Goal: Information Seeking & Learning: Learn about a topic

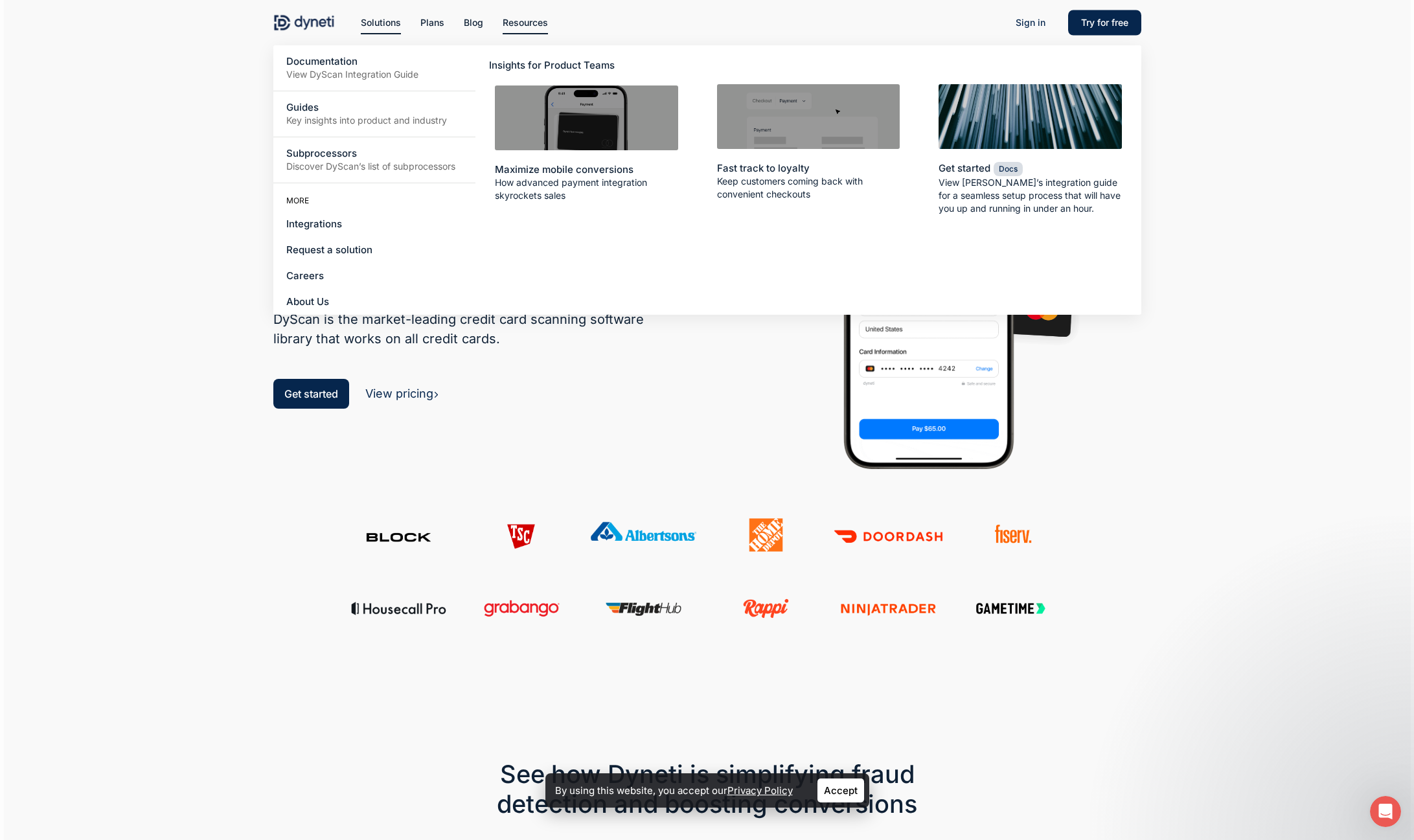
click at [520, 32] on li "Resources Documentation View DyScan Integration Guide Guides Key insights into …" at bounding box center [526, 22] width 65 height 45
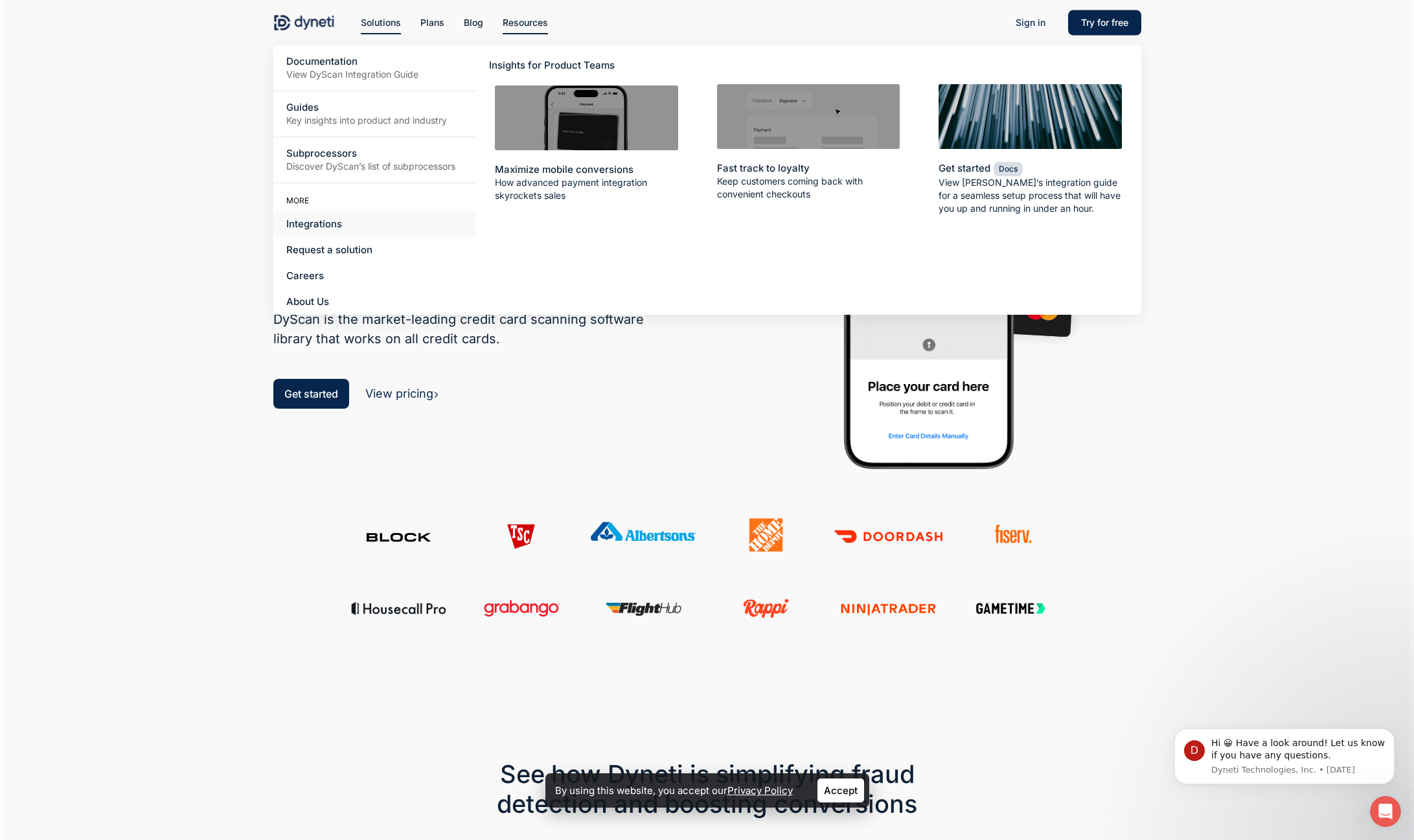
click at [307, 227] on span "Integrations" at bounding box center [314, 224] width 55 height 13
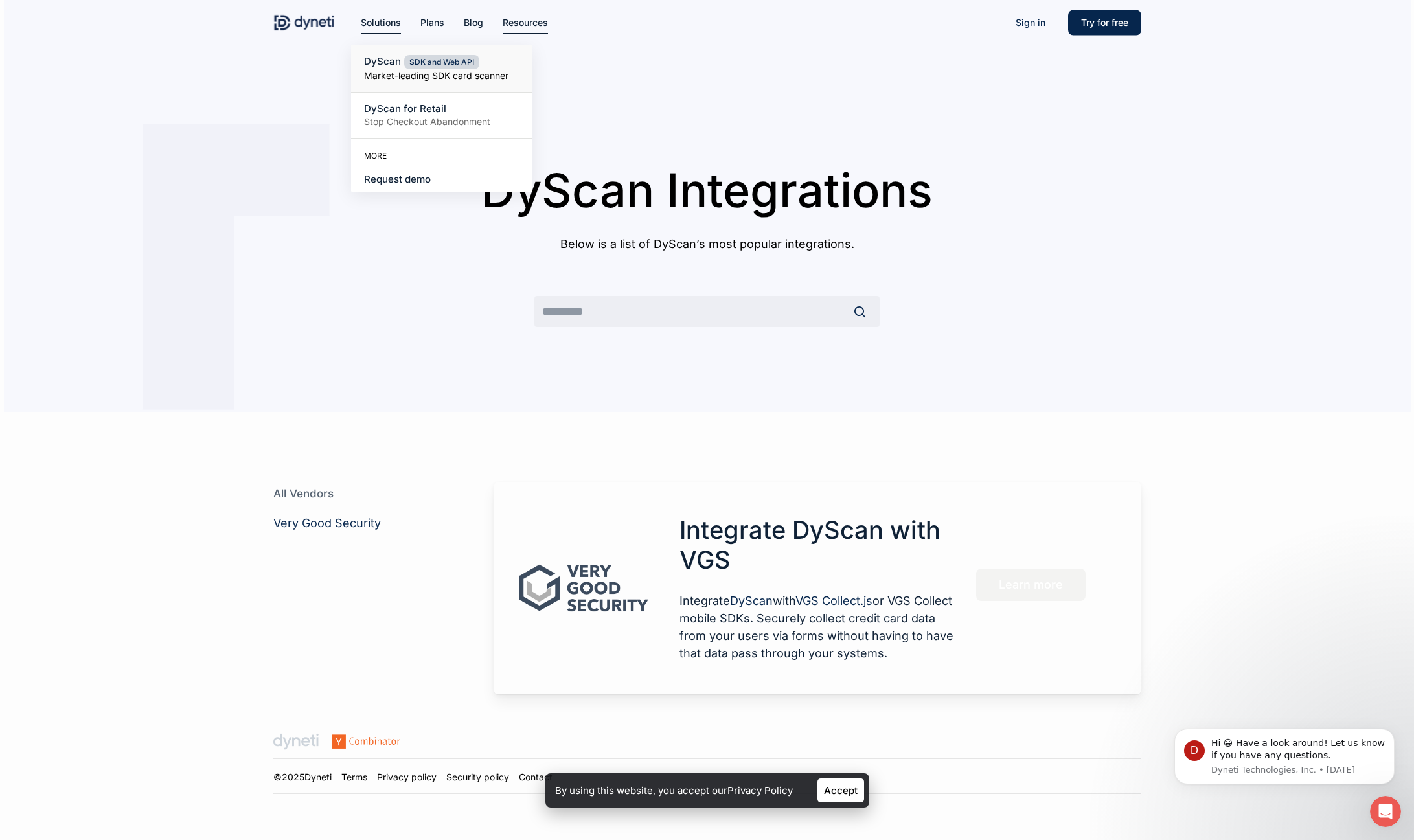
click at [391, 64] on span "DyScan" at bounding box center [382, 62] width 37 height 13
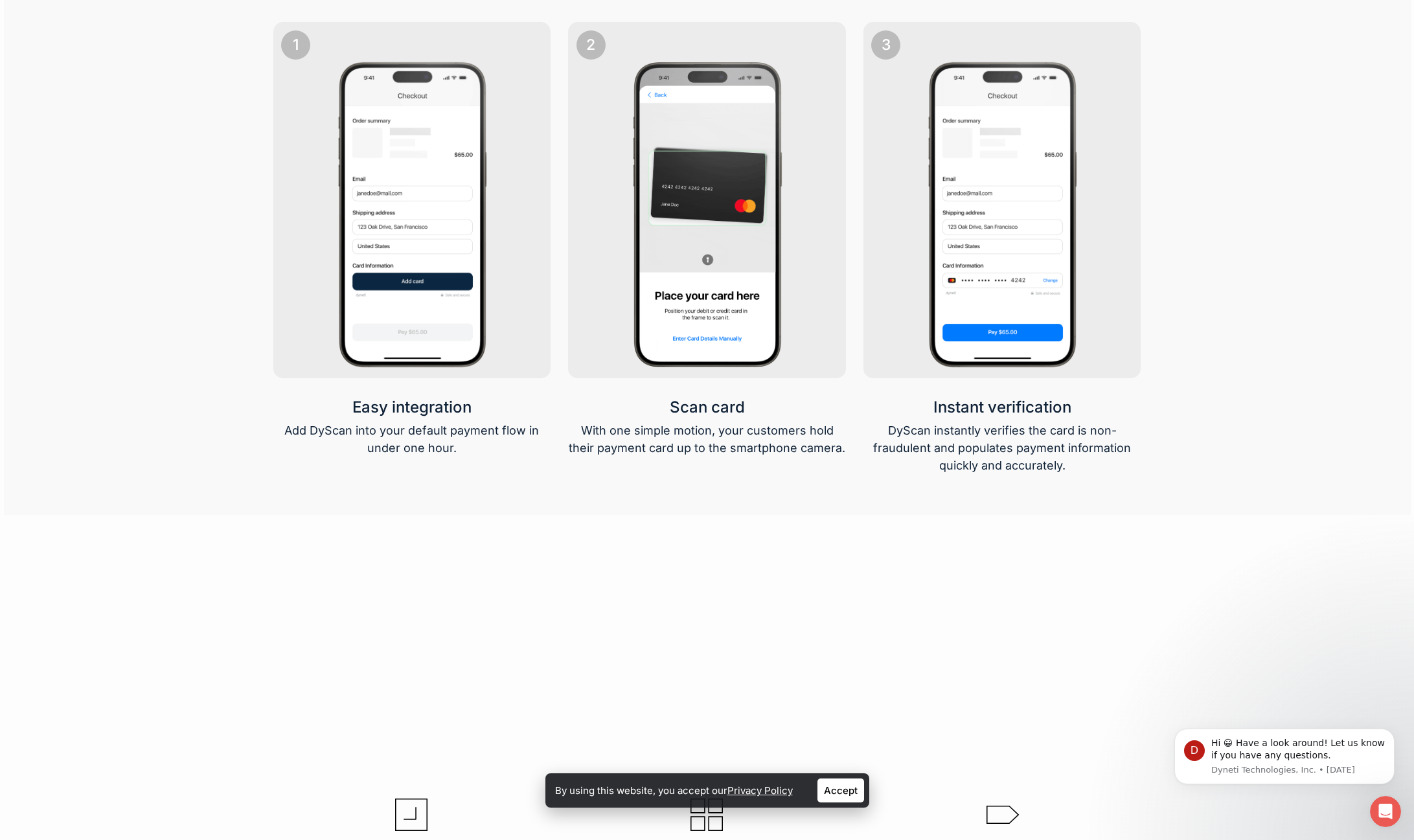
scroll to position [2005, 0]
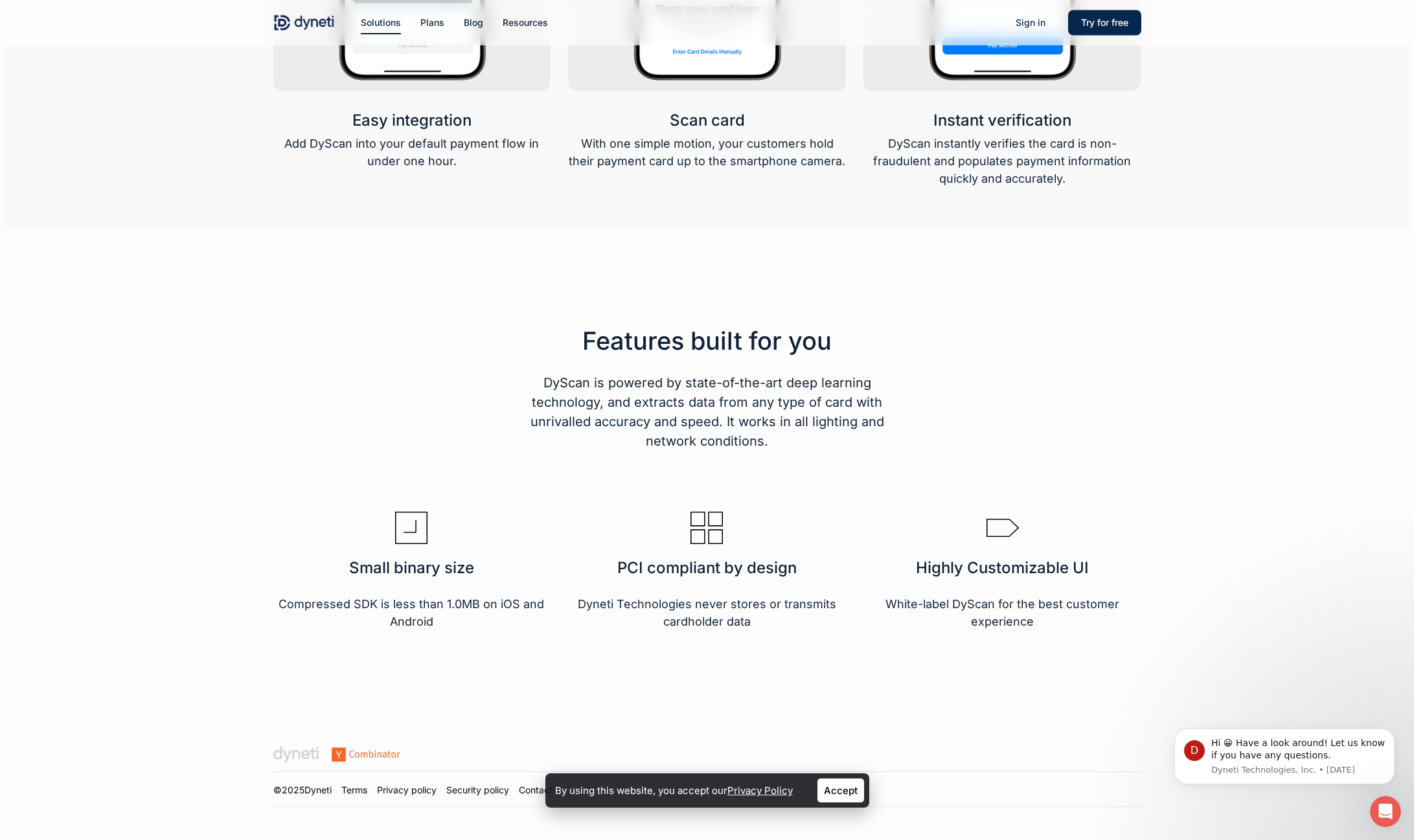
click at [747, 675] on div "Features built for you DyScan is powered by state-of-the-art deep learning tech…" at bounding box center [706, 474] width 867 height 436
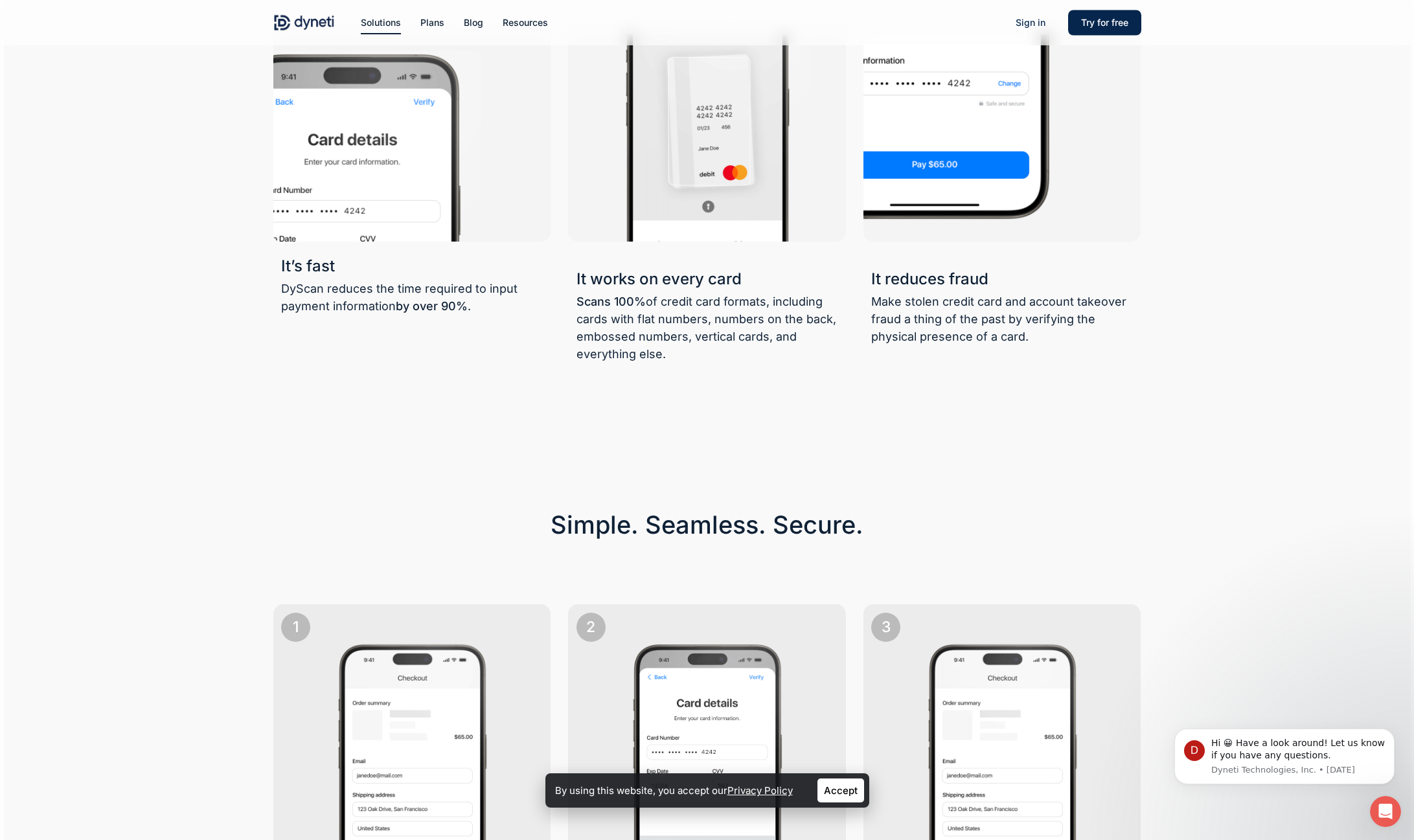
scroll to position [1132, 0]
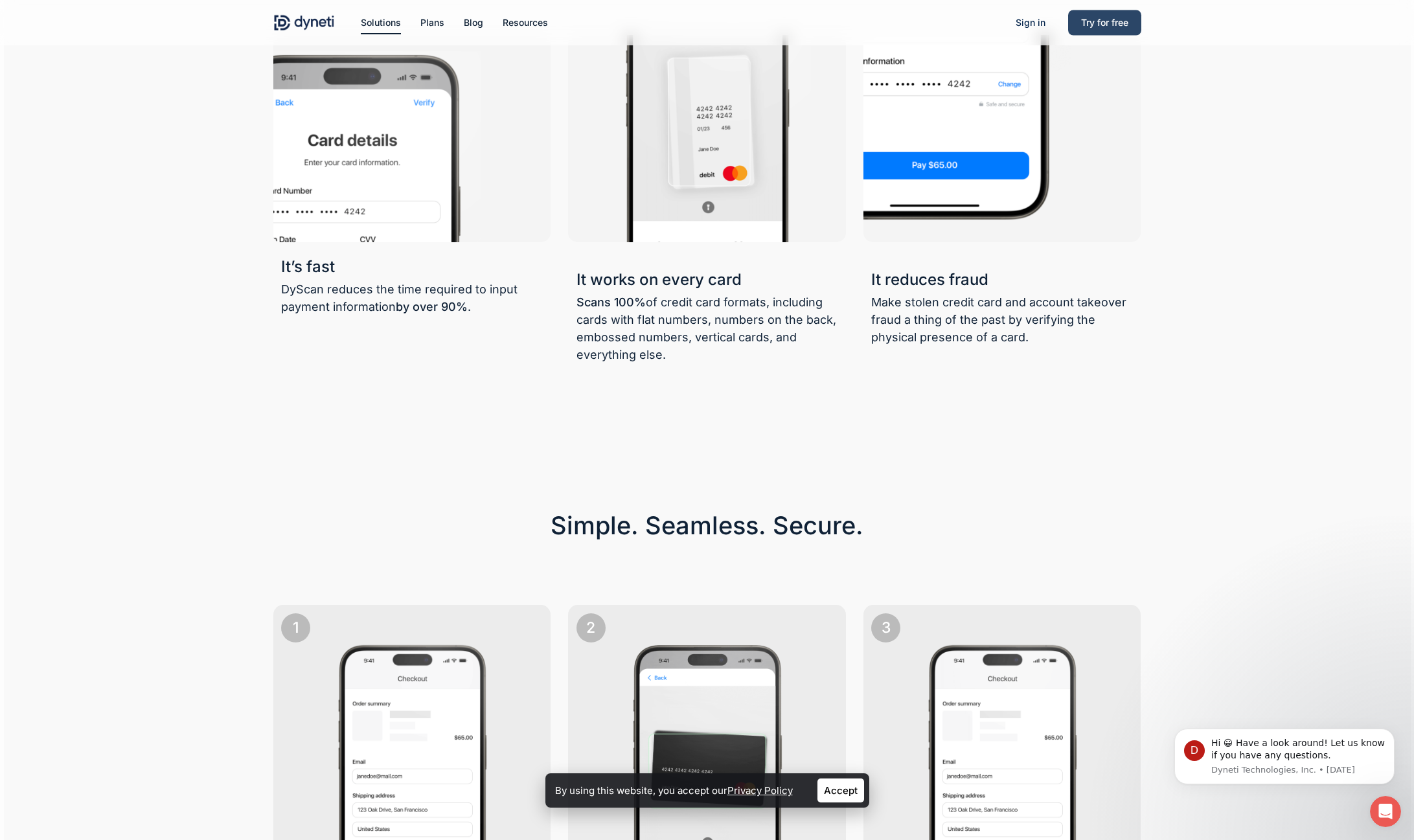
click at [1096, 24] on span "Try for free" at bounding box center [1104, 22] width 48 height 11
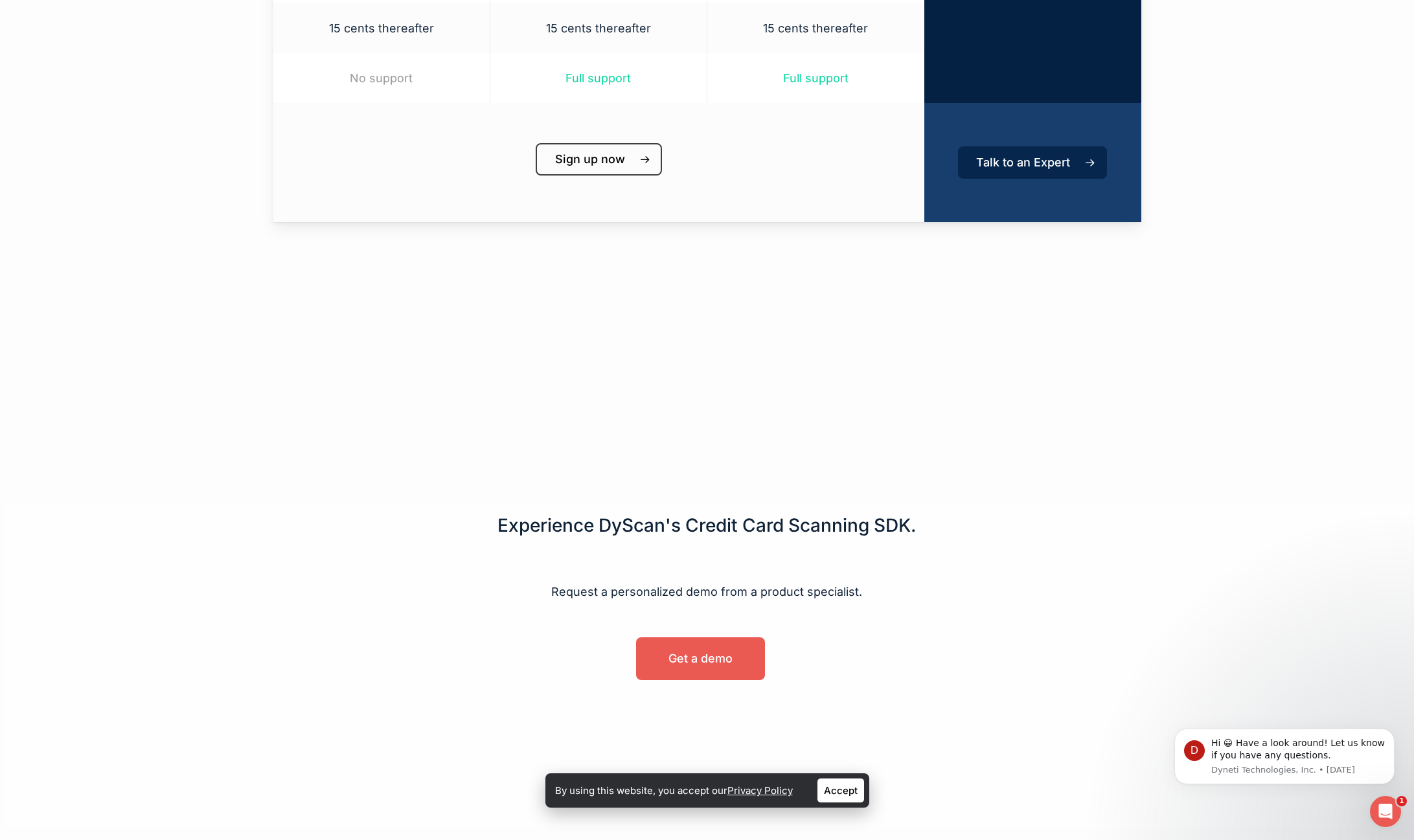
scroll to position [716, 0]
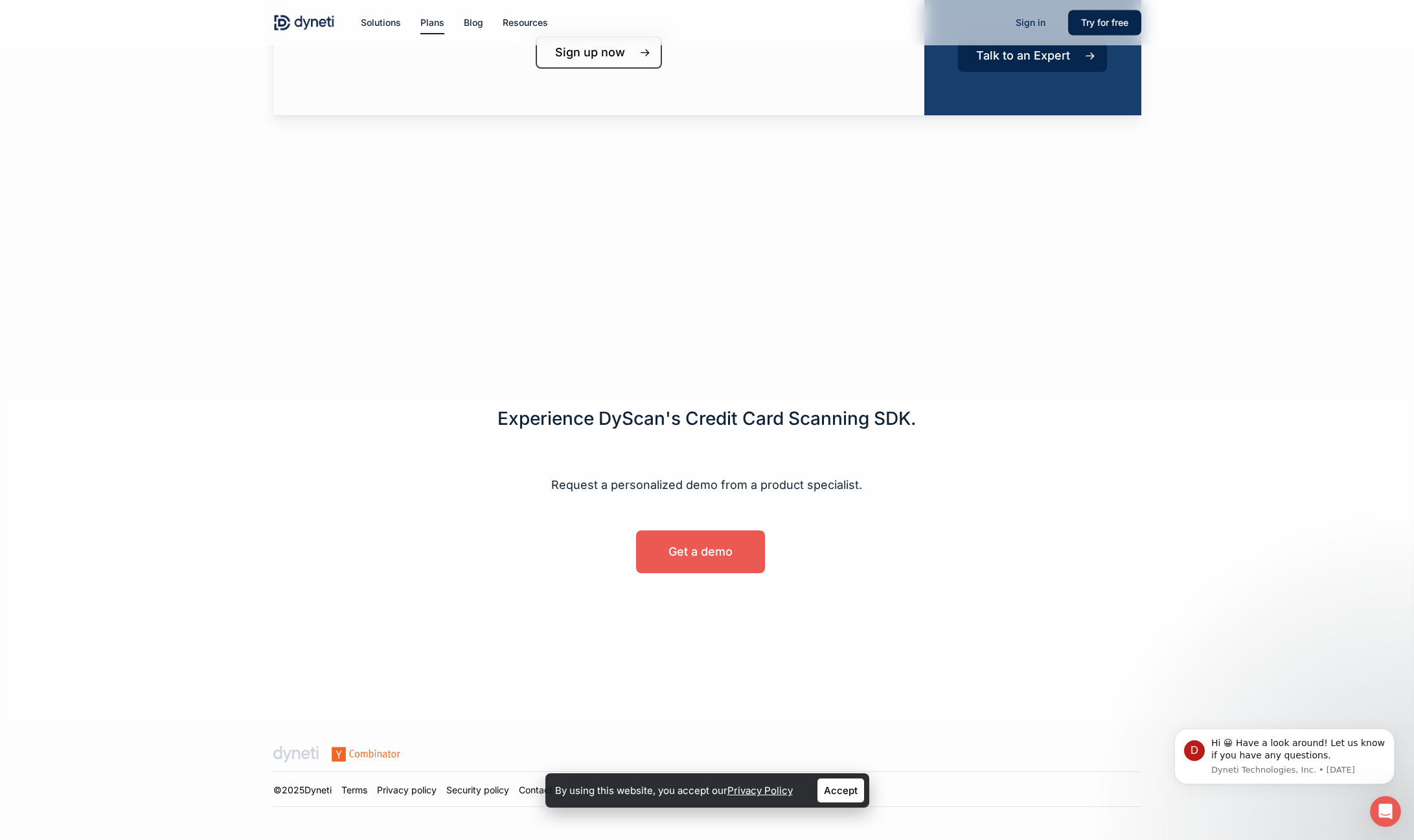
click at [827, 788] on link "Accept" at bounding box center [840, 790] width 47 height 24
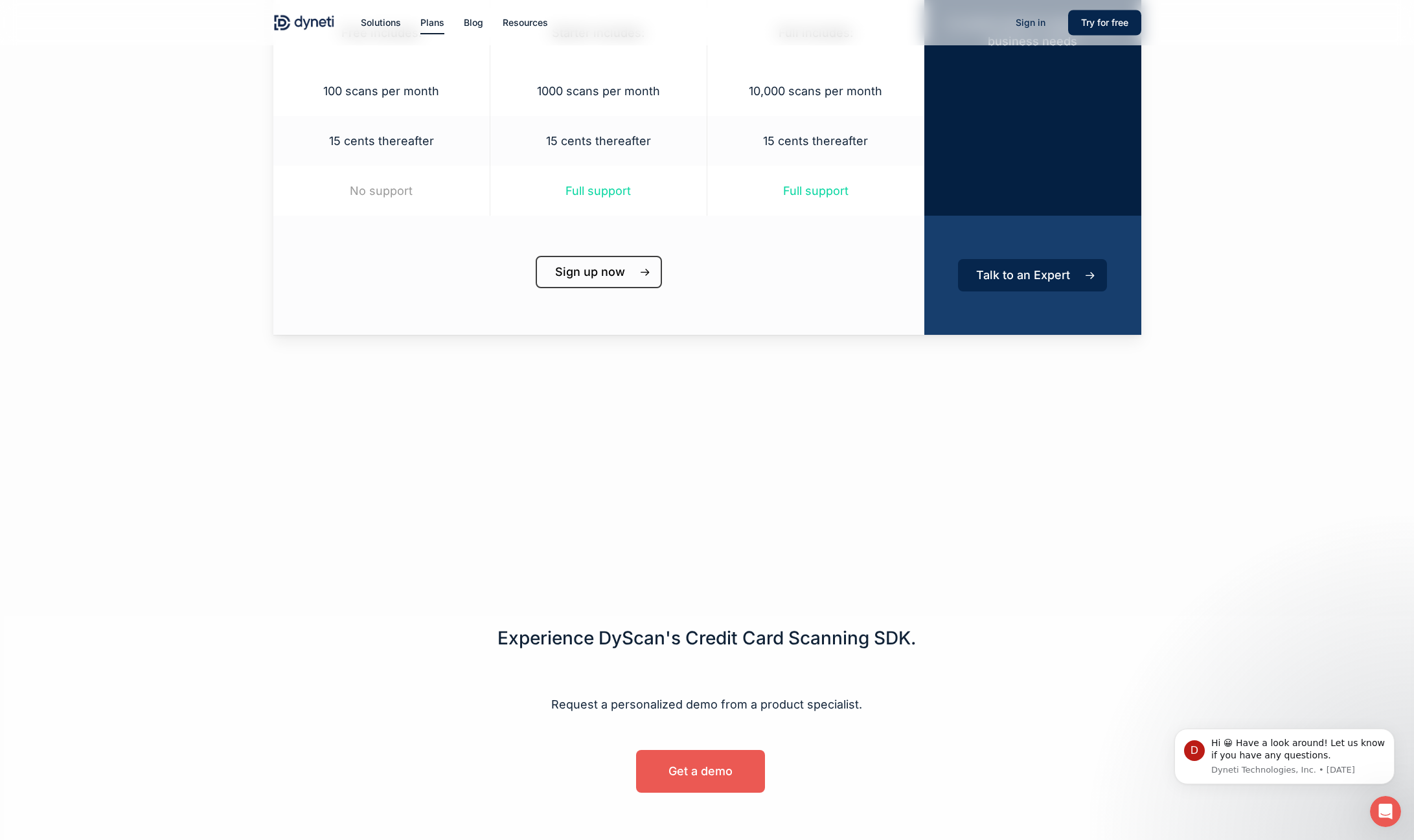
scroll to position [469, 0]
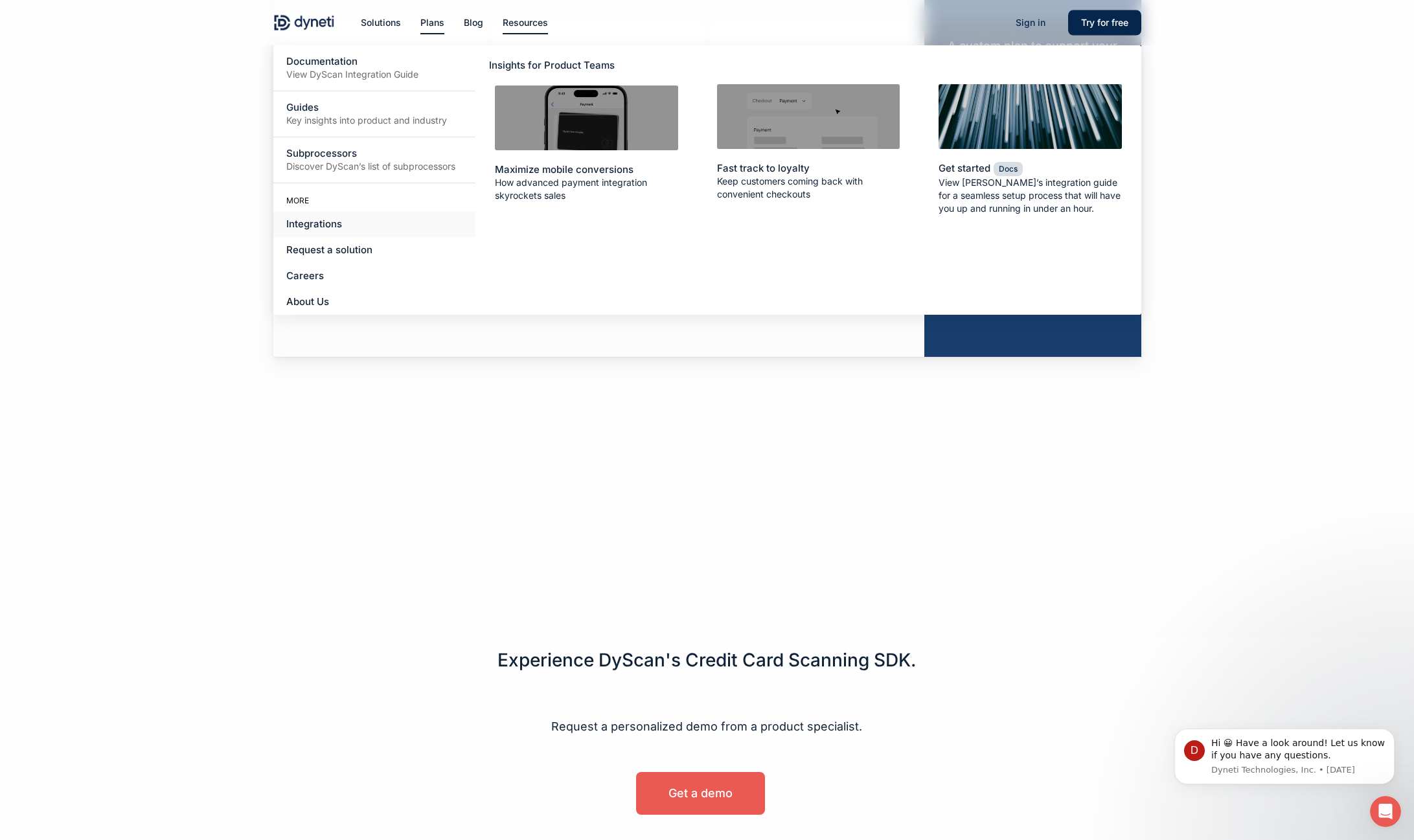
click at [320, 222] on span "Integrations" at bounding box center [314, 224] width 55 height 13
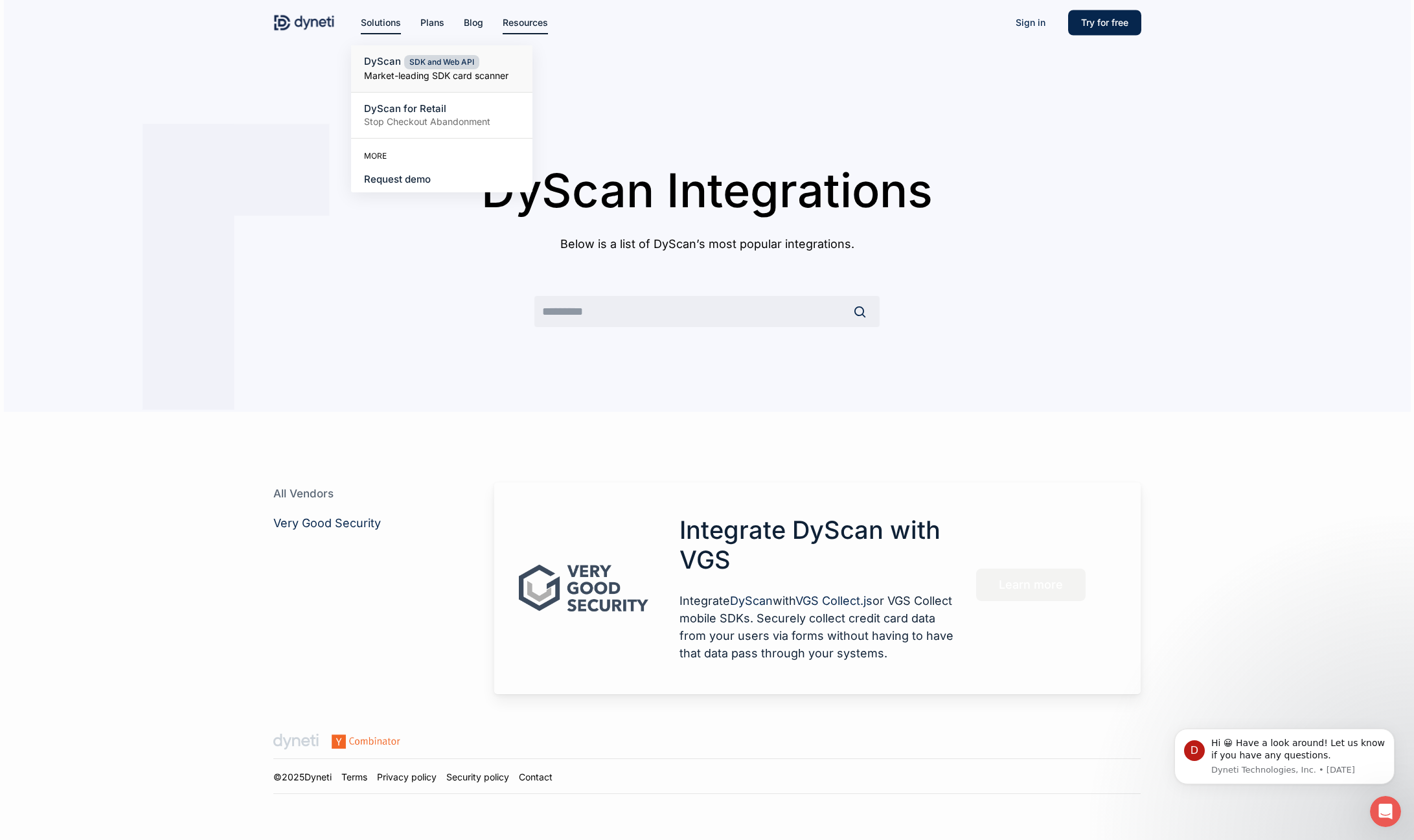
click at [391, 73] on small "Market-leading SDK card scanner" at bounding box center [442, 76] width 155 height 13
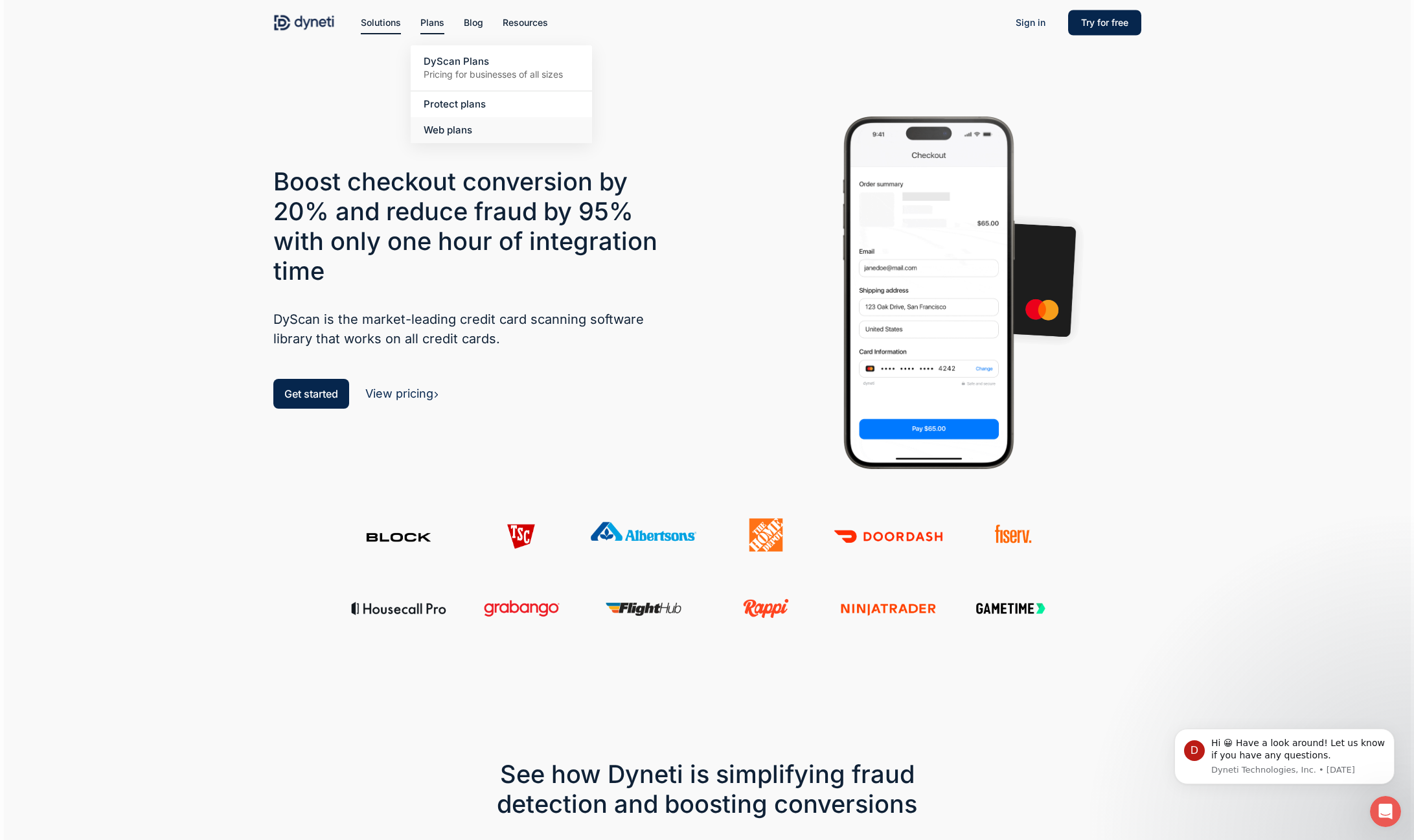
click at [465, 129] on span "Web plans" at bounding box center [447, 130] width 48 height 13
